Goal: Task Accomplishment & Management: Manage account settings

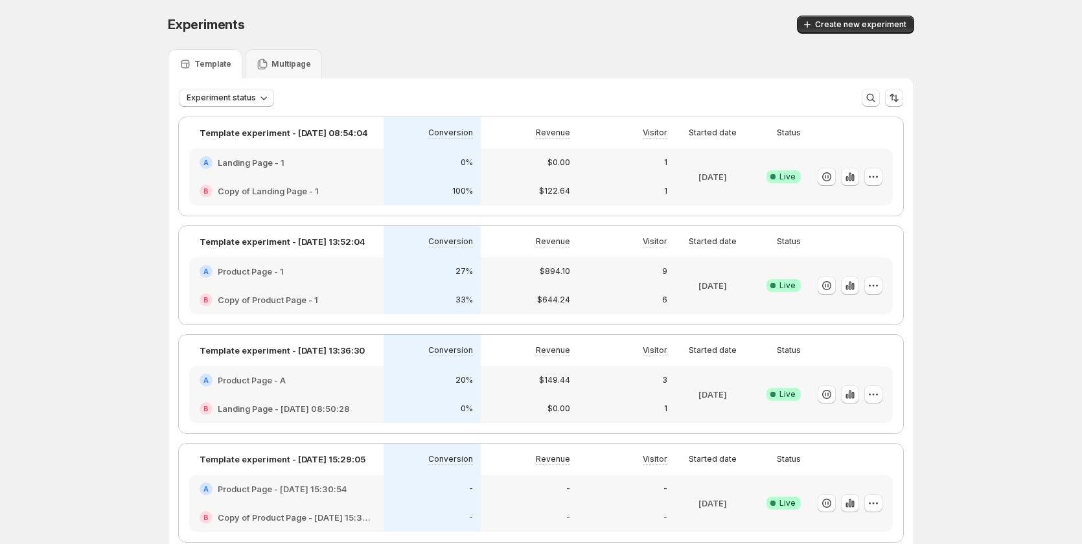
click at [366, 284] on div "A Product Page - 1" at bounding box center [286, 271] width 194 height 29
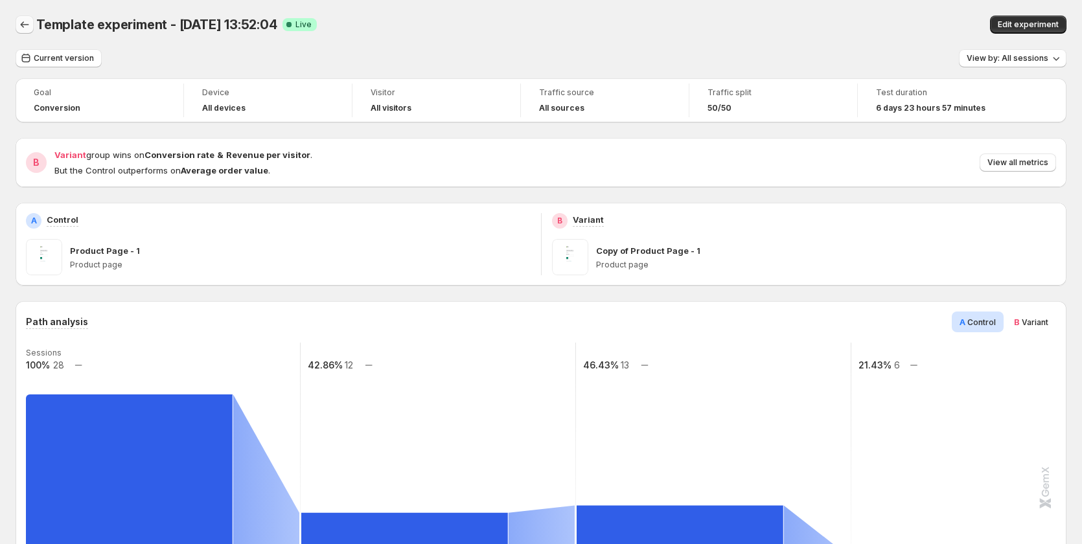
click at [25, 24] on icon "Back" at bounding box center [24, 24] width 13 height 13
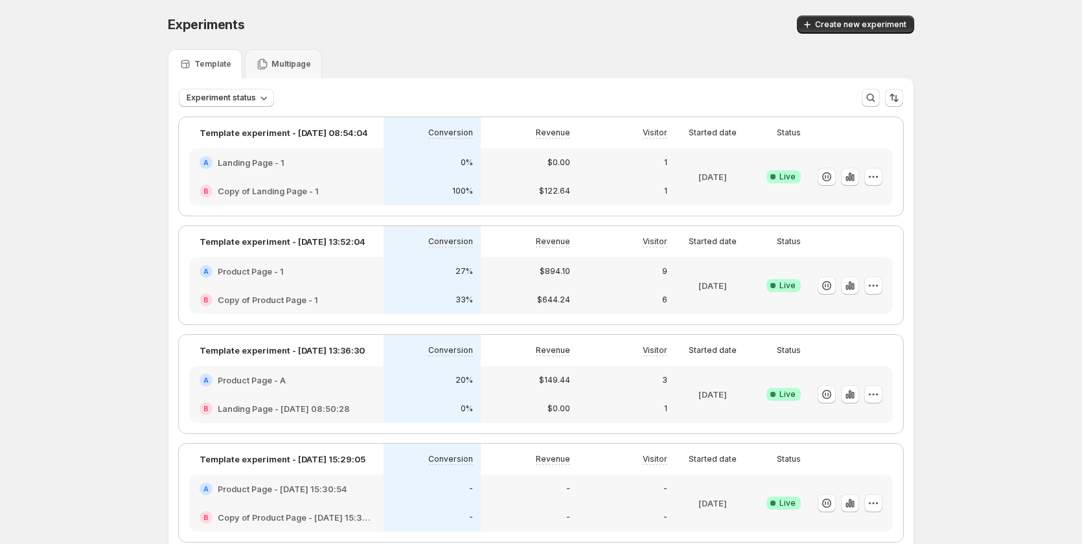
click at [349, 386] on div "A Product Page - A" at bounding box center [287, 380] width 174 height 13
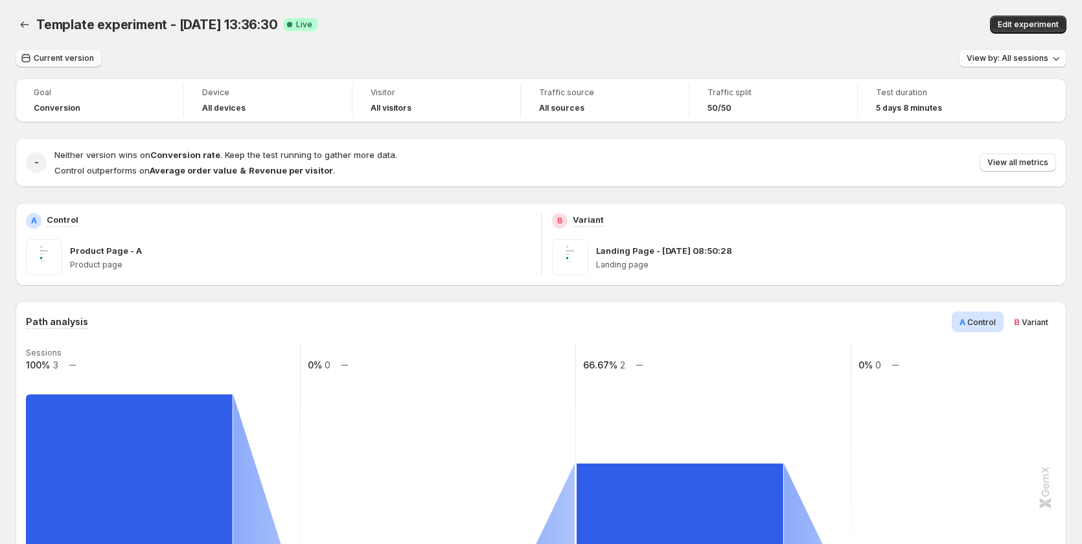
click at [54, 62] on span "Current version" at bounding box center [64, 58] width 60 height 10
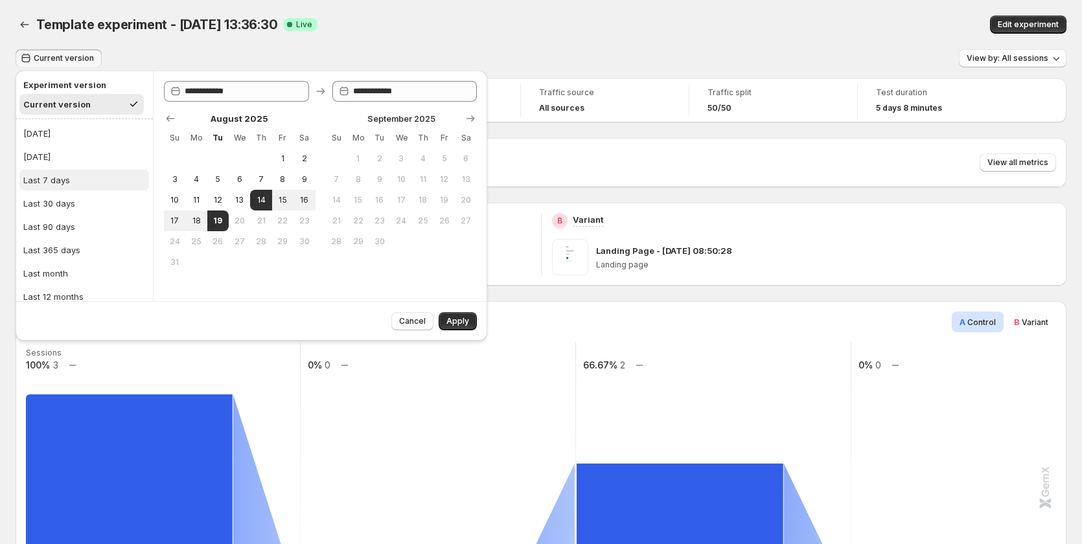
click at [71, 183] on button "Last 7 days" at bounding box center [84, 180] width 130 height 21
type input "**********"
click at [469, 318] on button "Apply" at bounding box center [458, 321] width 38 height 18
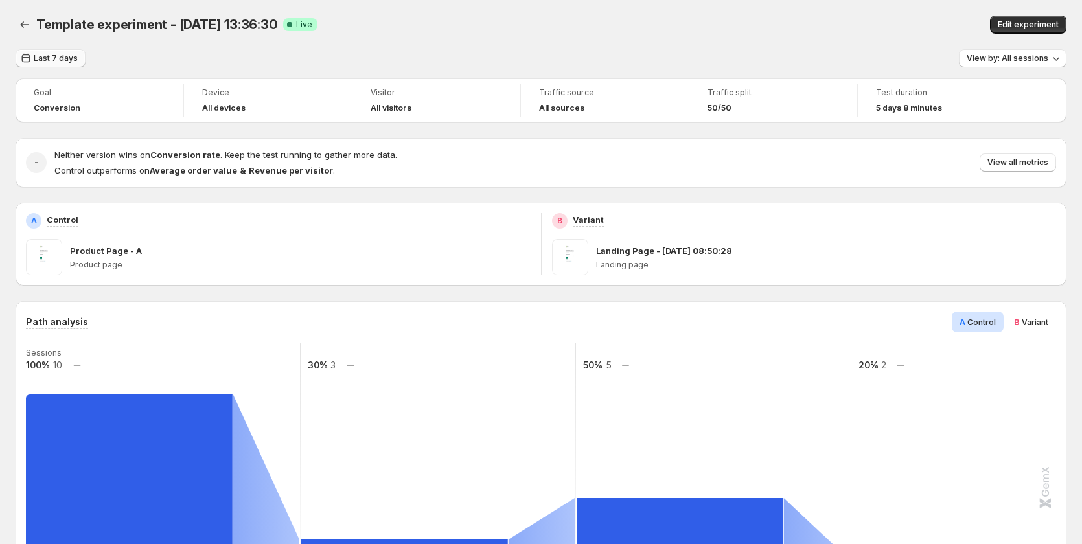
click at [51, 65] on button "Last 7 days" at bounding box center [51, 58] width 70 height 18
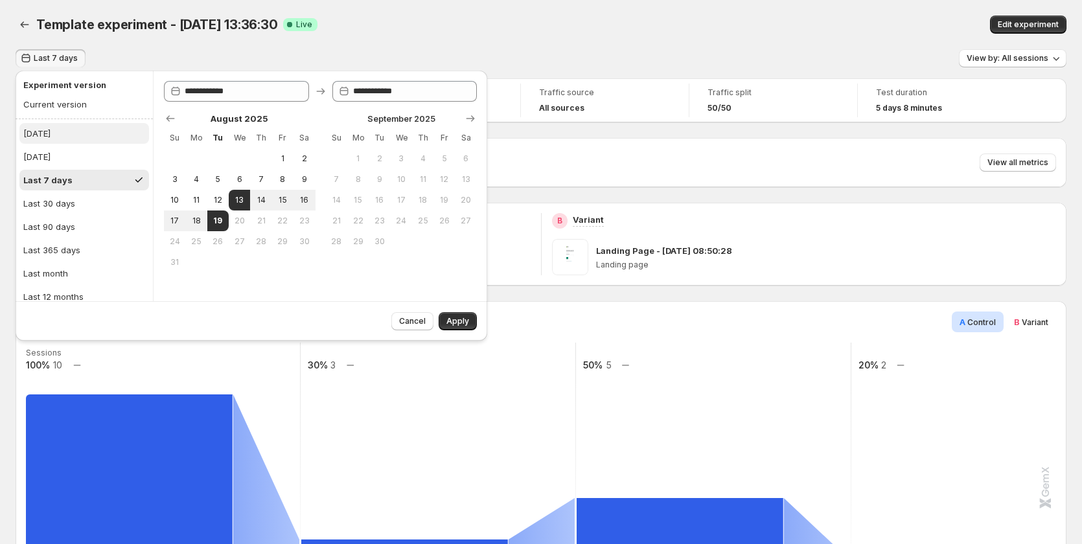
click at [52, 135] on button "[DATE]" at bounding box center [84, 133] width 130 height 21
type input "**********"
click at [461, 320] on span "Apply" at bounding box center [458, 321] width 23 height 10
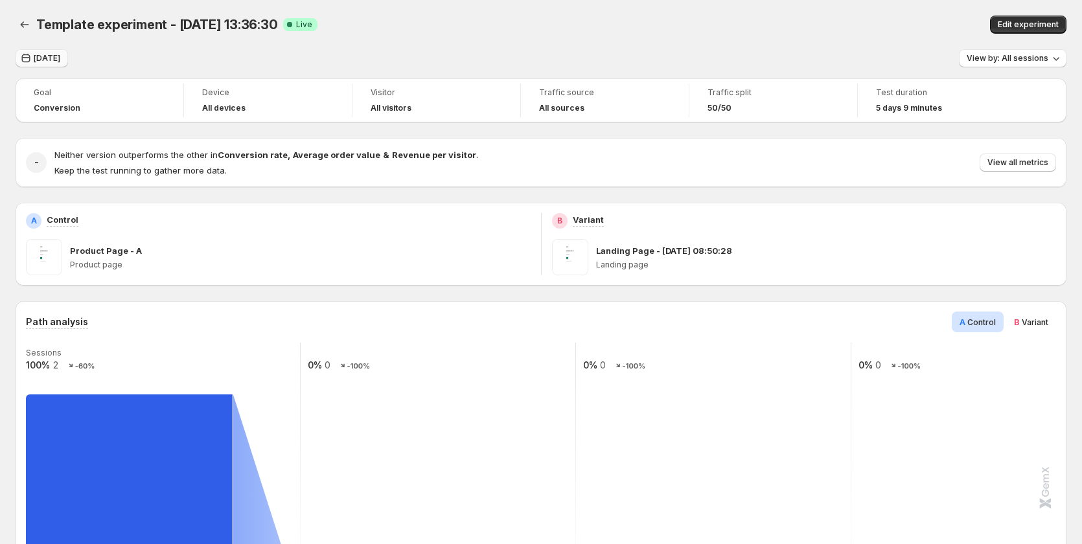
click at [40, 59] on span "[DATE]" at bounding box center [47, 58] width 27 height 10
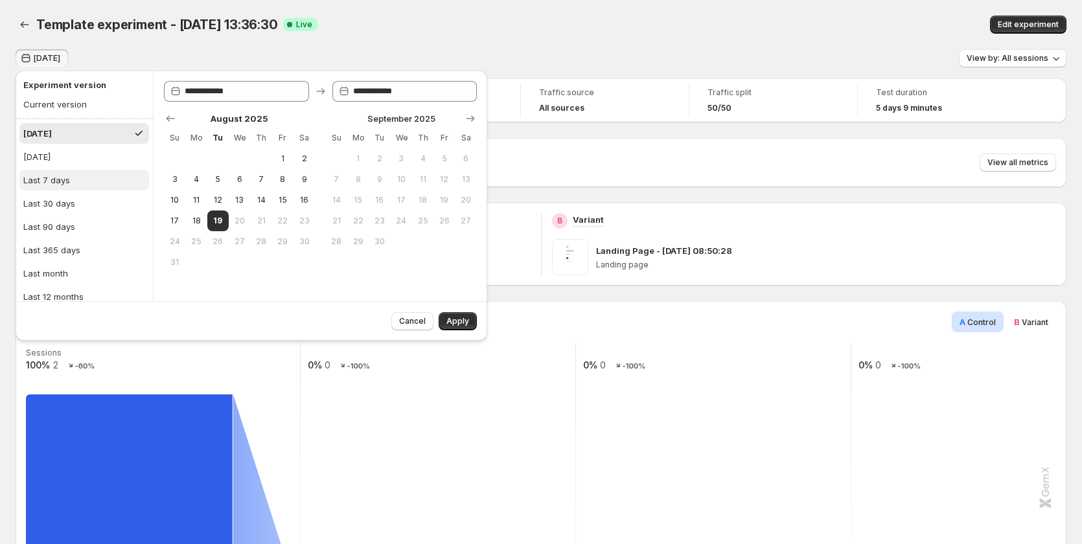
click at [61, 183] on div "Last 7 days" at bounding box center [46, 180] width 47 height 13
type input "**********"
click at [463, 321] on span "Apply" at bounding box center [458, 321] width 23 height 10
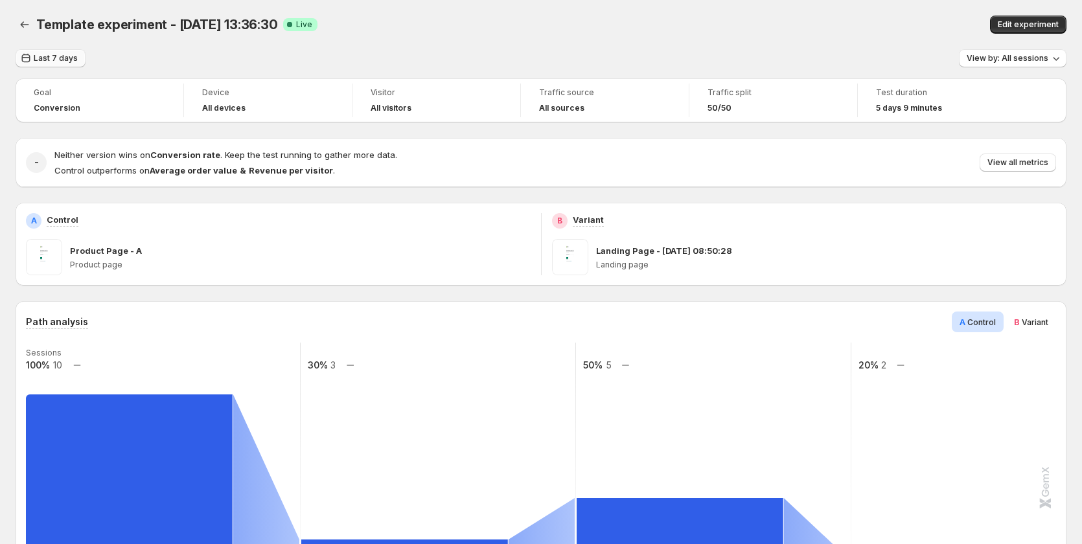
click at [51, 56] on span "Last 7 days" at bounding box center [56, 58] width 44 height 10
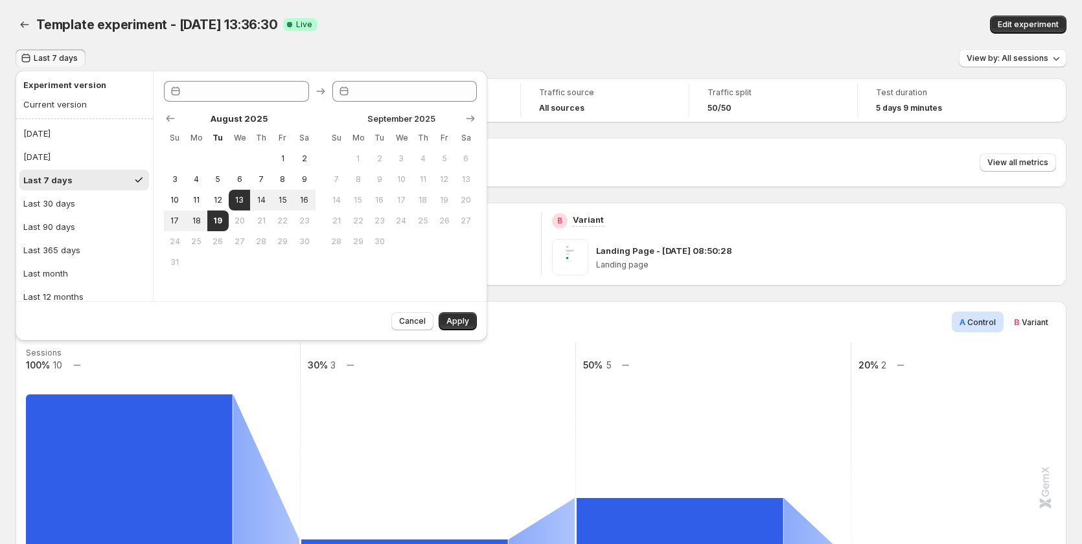
type input "**********"
click at [553, 29] on div "Template experiment - [DATE] 13:36:30 Success Complete Live" at bounding box center [341, 25] width 610 height 18
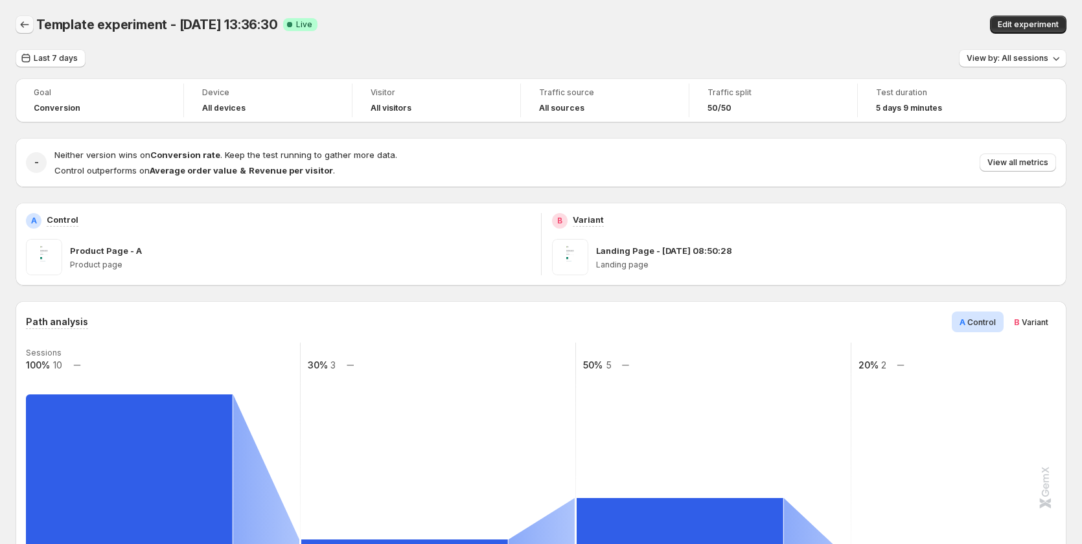
click at [26, 32] on button "Back" at bounding box center [25, 25] width 18 height 18
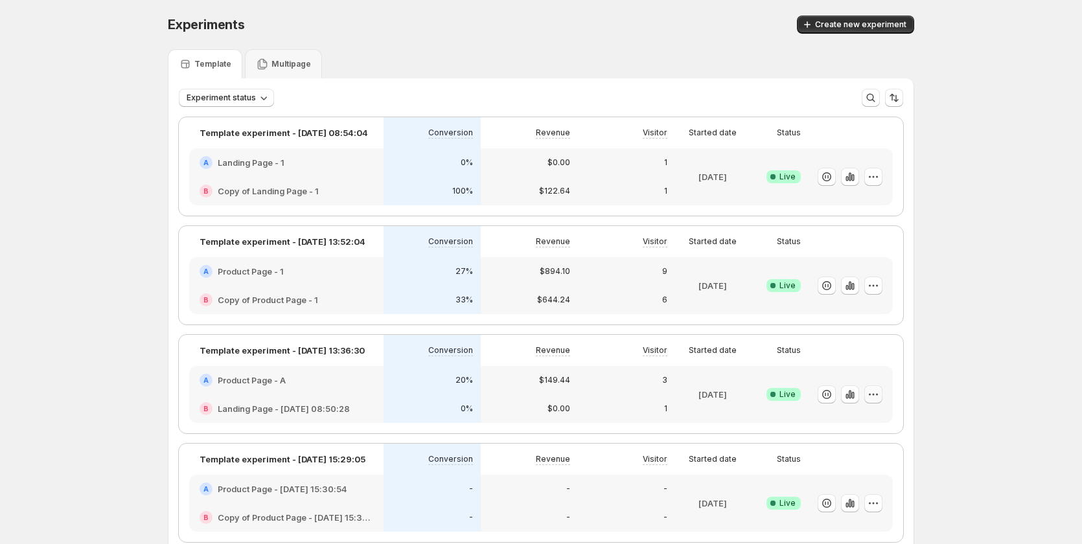
click at [871, 395] on icon "button" at bounding box center [870, 394] width 2 height 2
click at [883, 425] on span "Edit" at bounding box center [888, 421] width 135 height 13
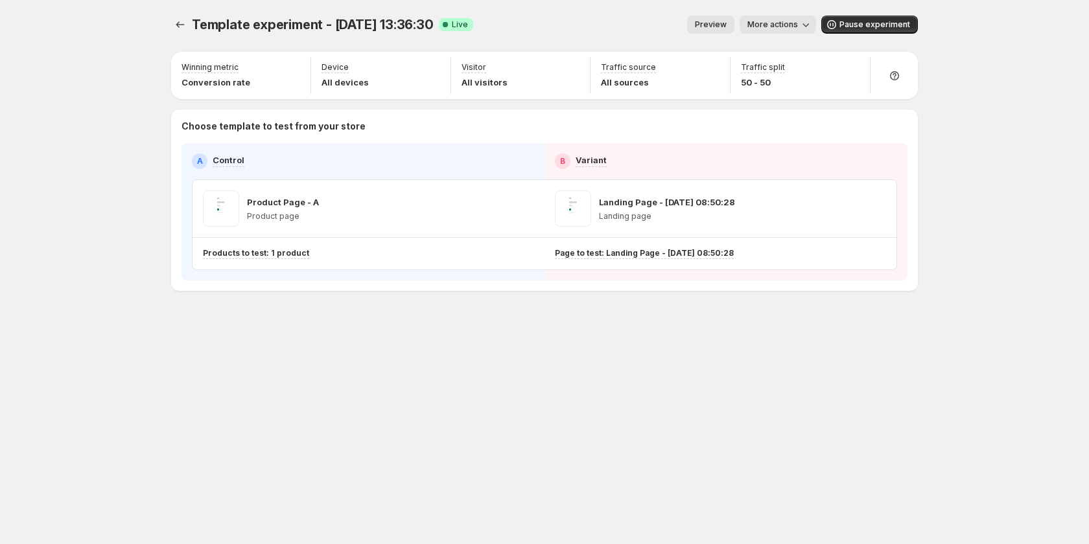
click at [798, 26] on span "More actions" at bounding box center [772, 24] width 51 height 10
click at [802, 49] on span "View analytic" at bounding box center [796, 52] width 54 height 10
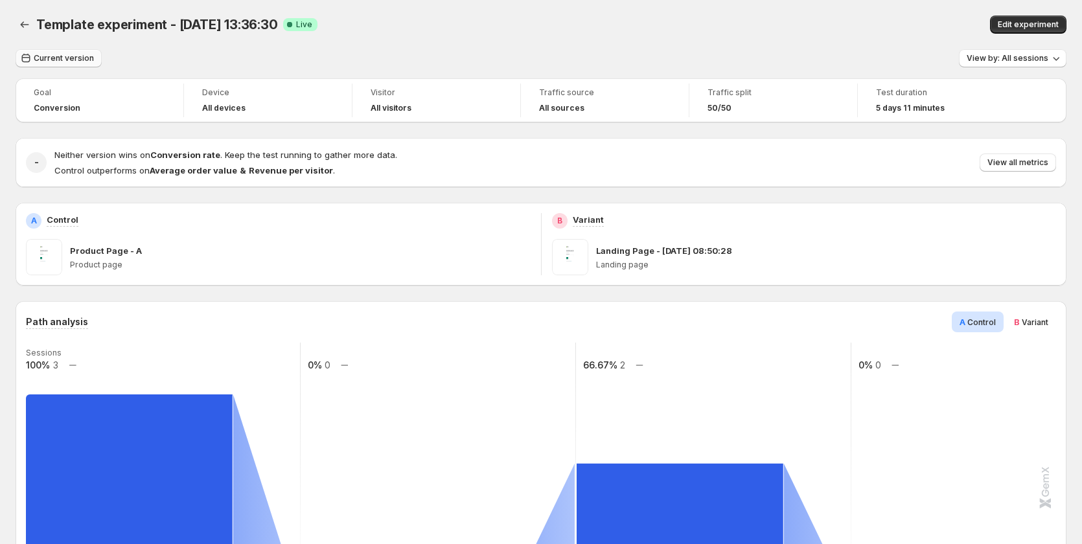
click at [45, 60] on span "Current version" at bounding box center [64, 58] width 60 height 10
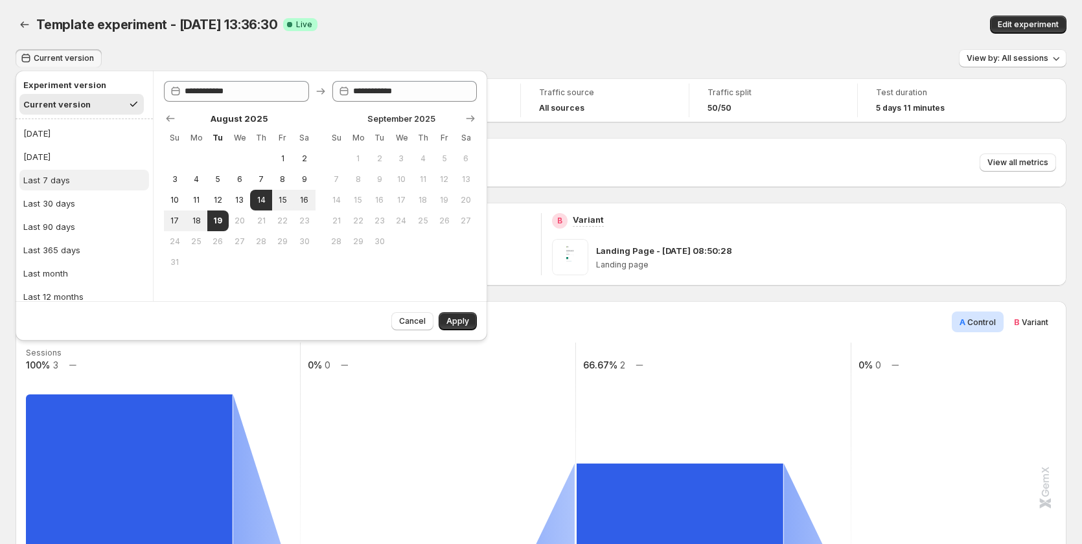
drag, startPoint x: 69, startPoint y: 181, endPoint x: 89, endPoint y: 189, distance: 21.5
click at [69, 181] on button "Last 7 days" at bounding box center [84, 180] width 130 height 21
type input "**********"
click at [465, 321] on span "Apply" at bounding box center [458, 321] width 23 height 10
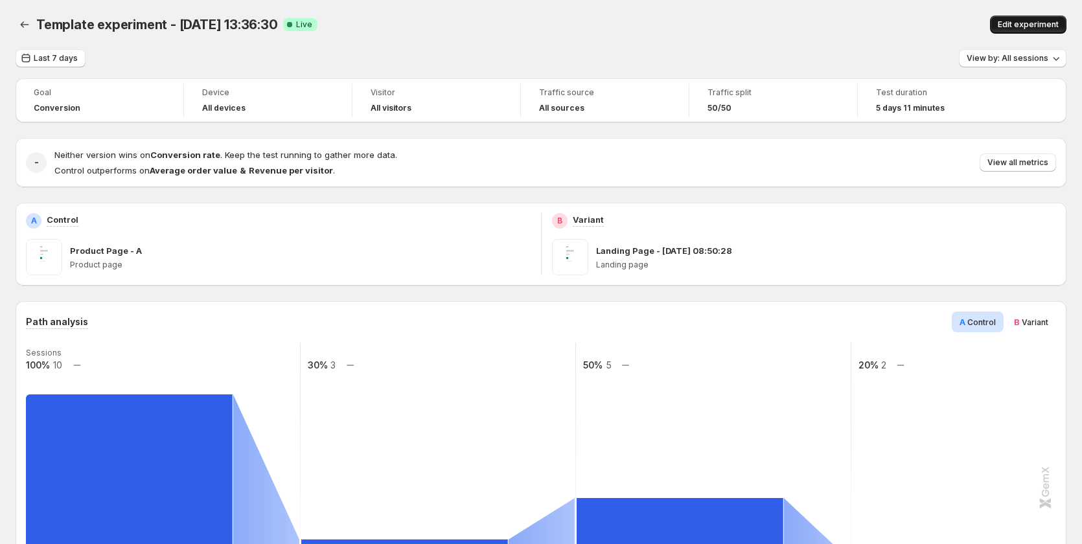
click at [1017, 24] on span "Edit experiment" at bounding box center [1028, 24] width 61 height 10
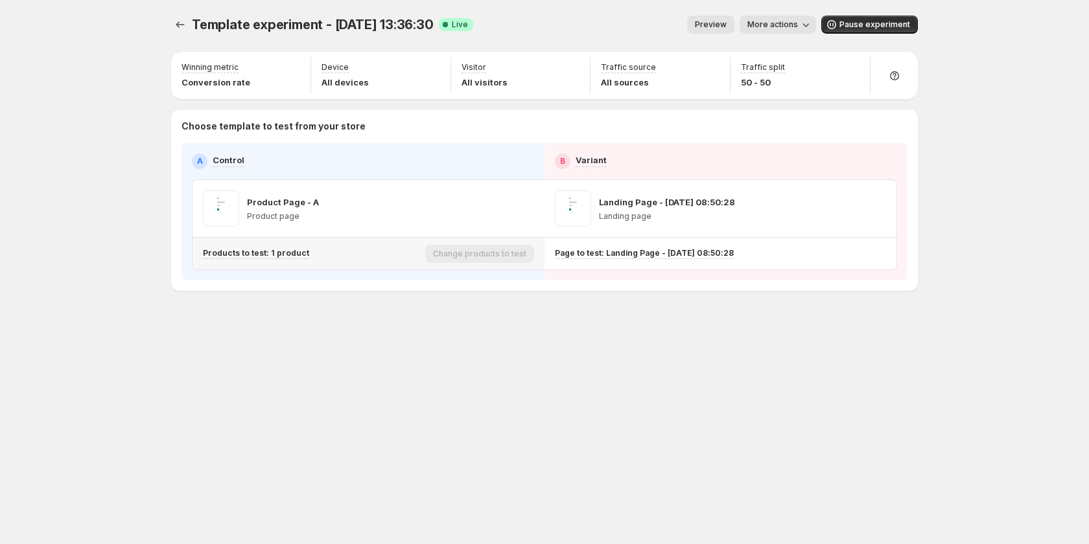
click at [280, 253] on p "Products to test: 1 product" at bounding box center [256, 253] width 106 height 10
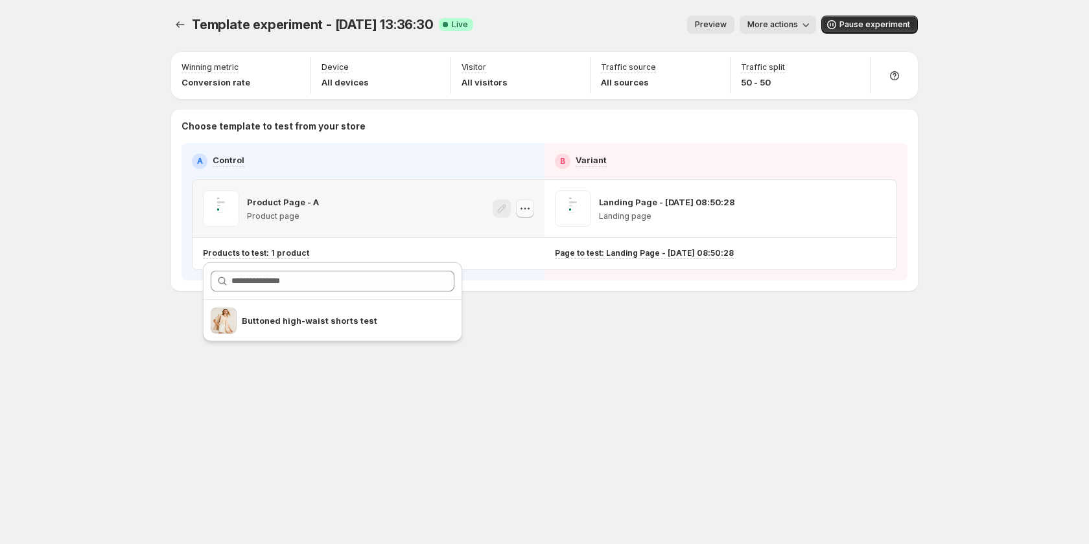
click at [529, 209] on icon "button" at bounding box center [529, 209] width 2 height 2
click at [529, 266] on div "Copy ID" at bounding box center [536, 267] width 147 height 13
click at [878, 205] on icon "button" at bounding box center [876, 208] width 13 height 13
click at [868, 280] on span "579860499030606667" at bounding box center [861, 281] width 93 height 10
